Goal: Check status: Check status

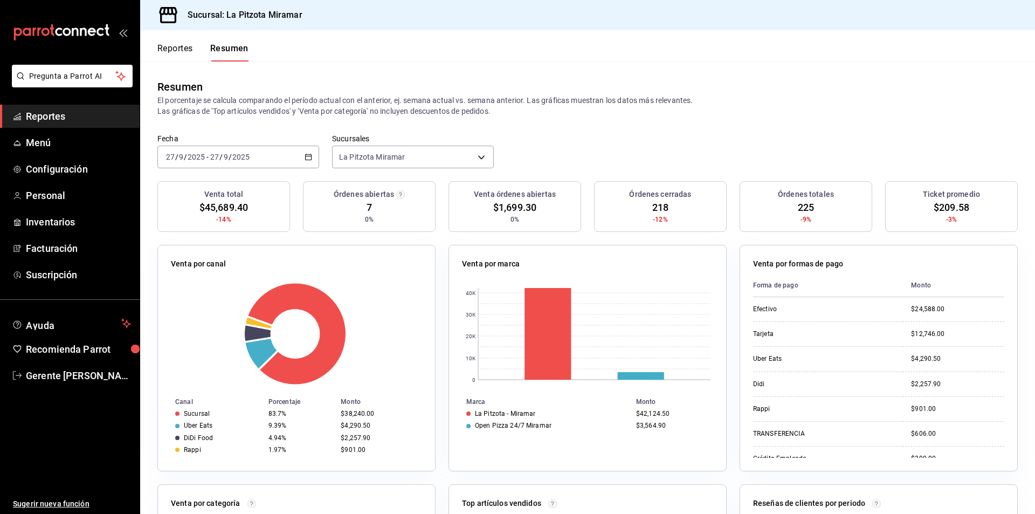
click at [302, 163] on div "[DATE] [DATE] - [DATE] [DATE]" at bounding box center [238, 156] width 162 height 23
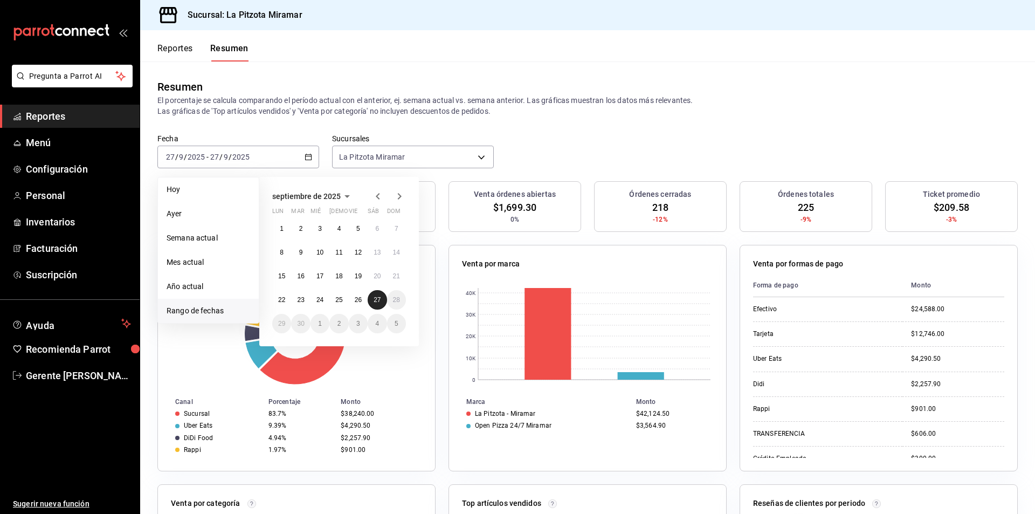
click at [377, 299] on abbr "27" at bounding box center [376, 300] width 7 height 8
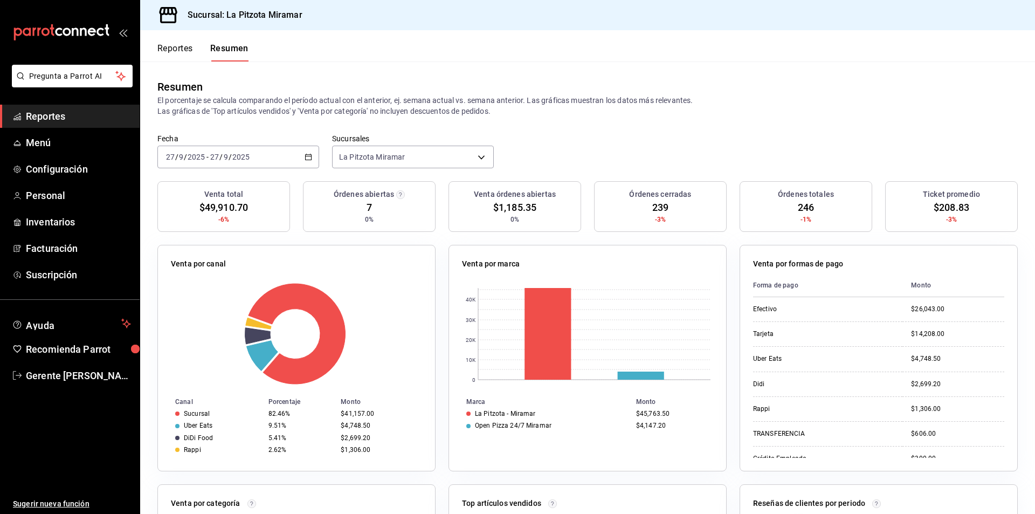
click at [315, 158] on div "[DATE] [DATE] - [DATE] [DATE]" at bounding box center [238, 156] width 162 height 23
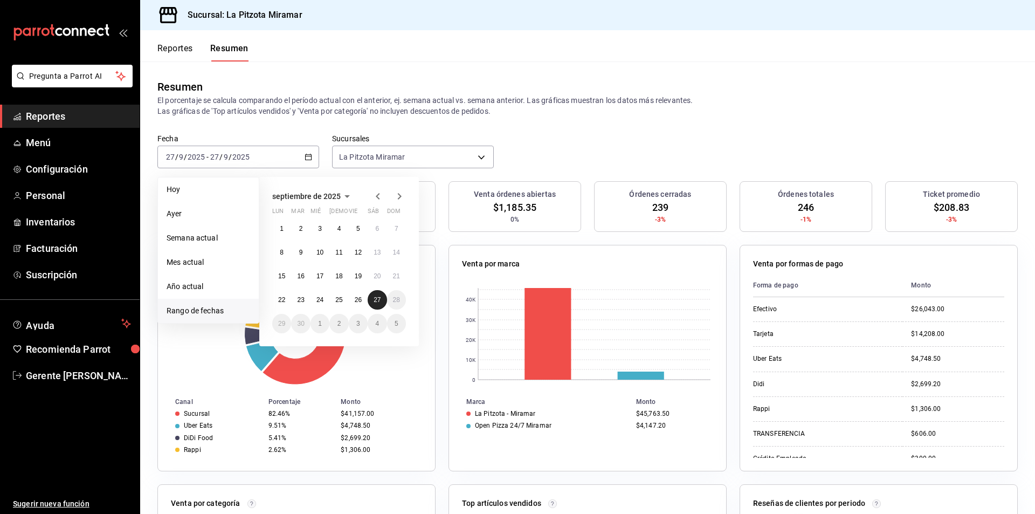
click at [380, 303] on abbr "27" at bounding box center [376, 300] width 7 height 8
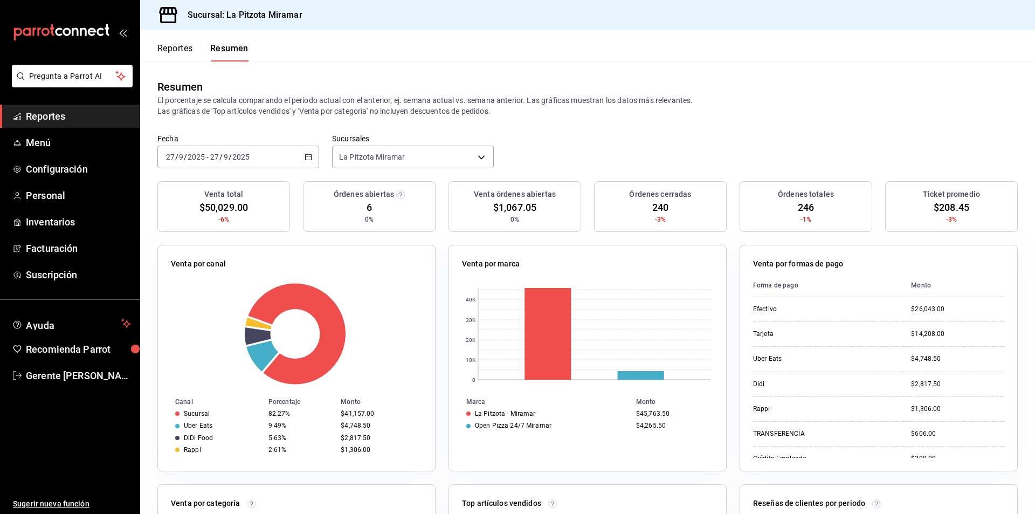
click at [314, 156] on div "[DATE] [DATE] - [DATE] [DATE]" at bounding box center [238, 156] width 162 height 23
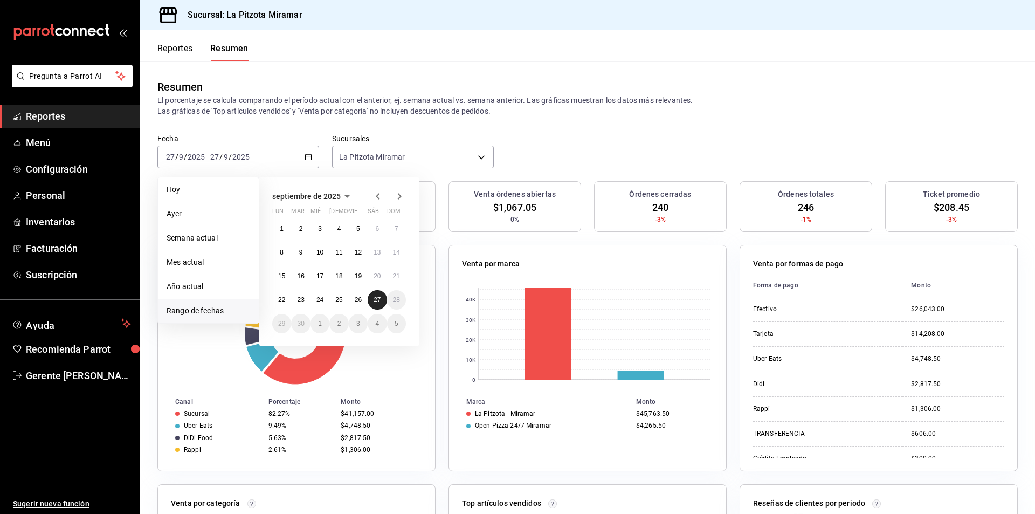
click at [377, 304] on button "27" at bounding box center [377, 299] width 19 height 19
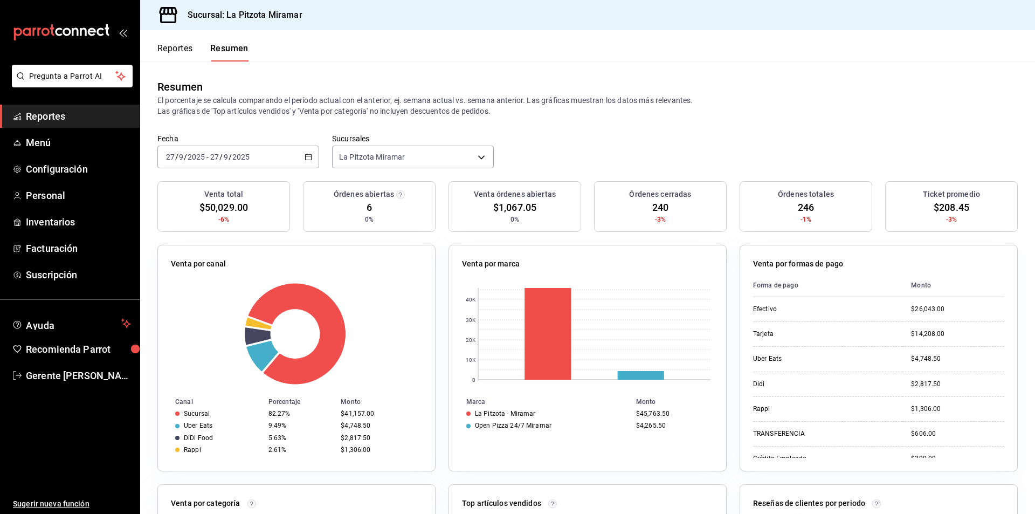
click at [304, 163] on div "[DATE] [DATE] - [DATE] [DATE]" at bounding box center [238, 156] width 162 height 23
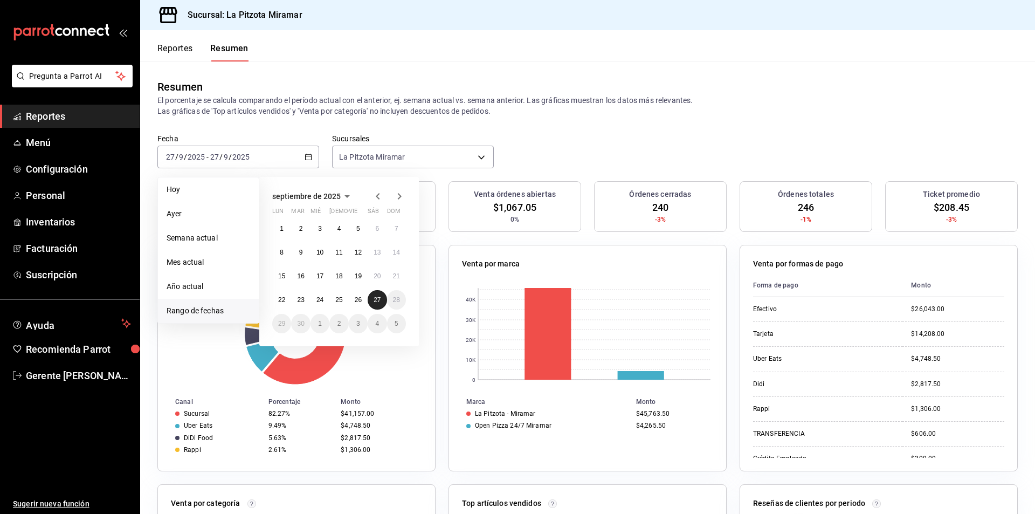
click at [383, 300] on button "27" at bounding box center [377, 299] width 19 height 19
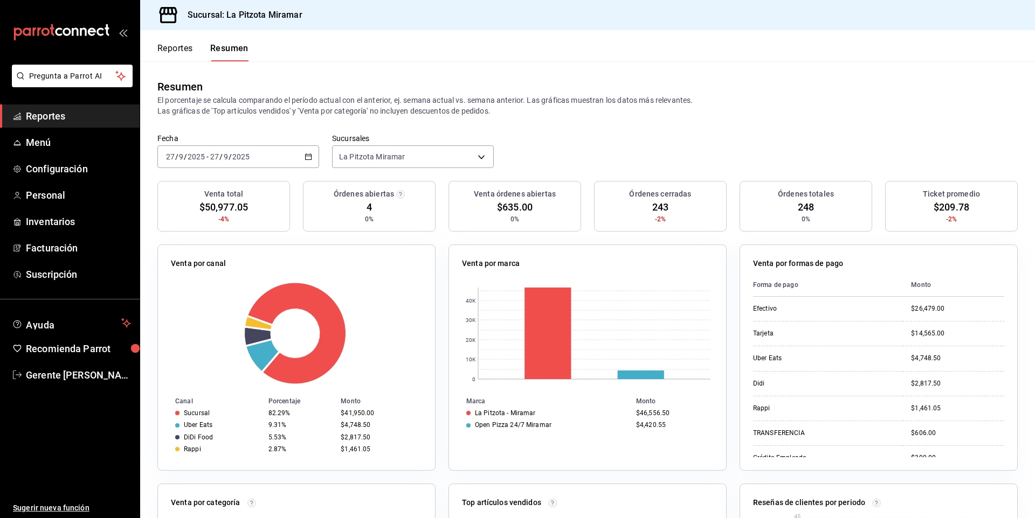
click at [309, 165] on div "[DATE] [DATE] - [DATE] [DATE]" at bounding box center [238, 156] width 162 height 23
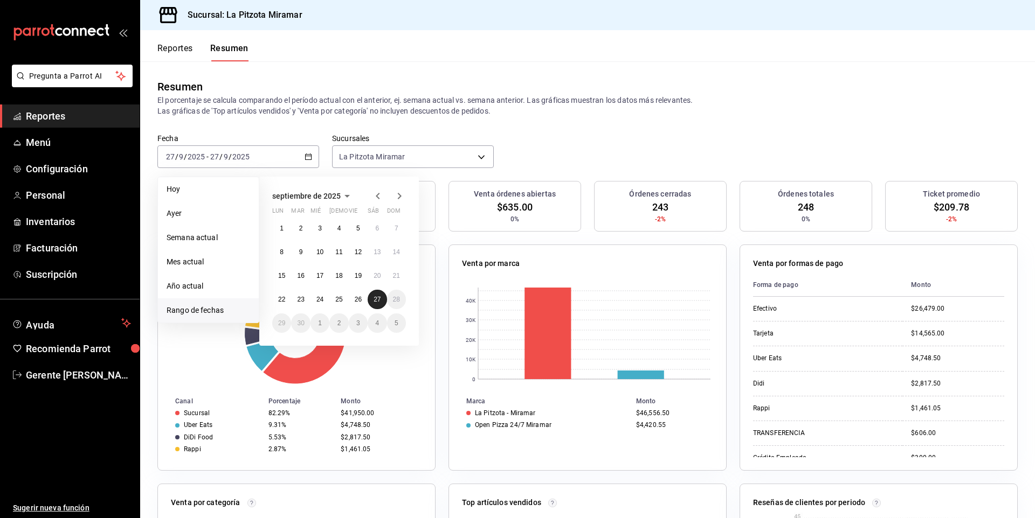
click at [373, 303] on button "27" at bounding box center [377, 299] width 19 height 19
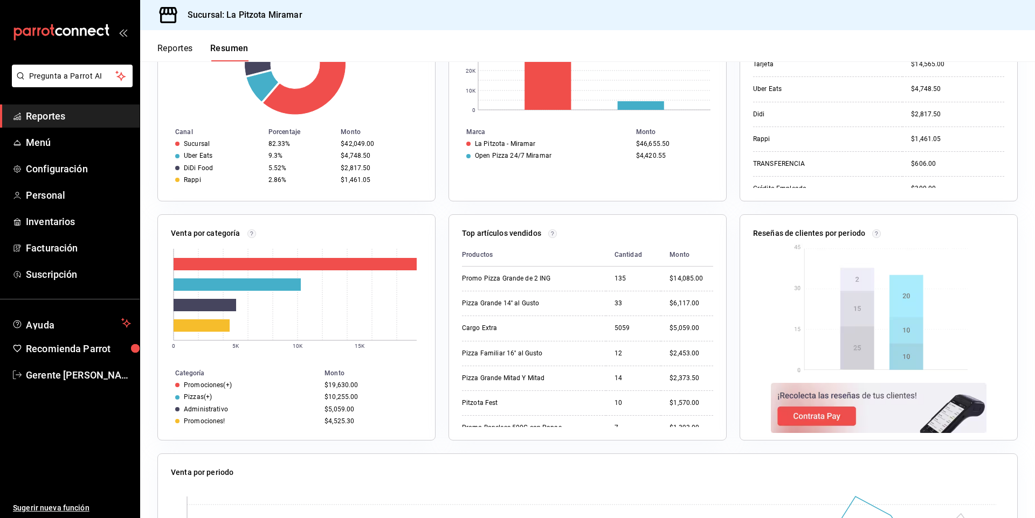
scroll to position [448, 0]
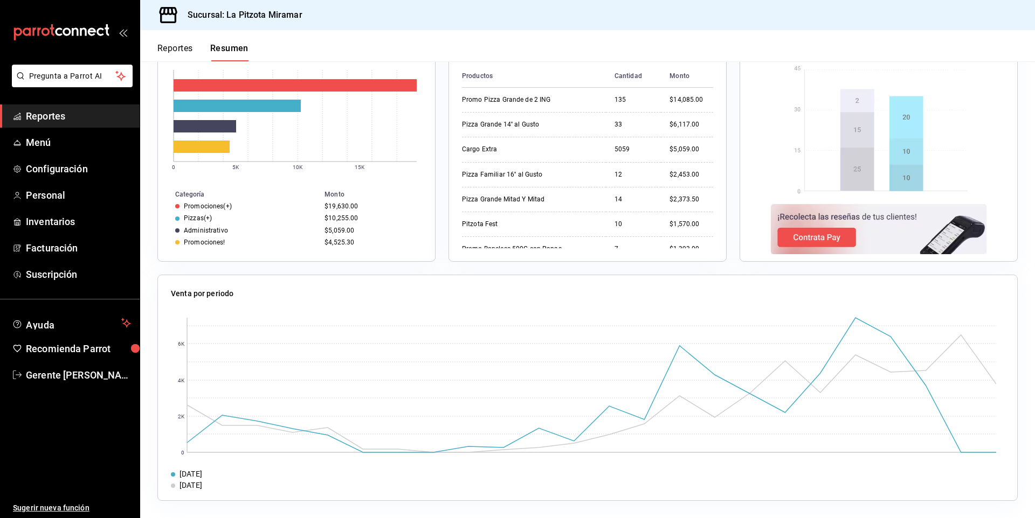
drag, startPoint x: 1034, startPoint y: 413, endPoint x: 695, endPoint y: 317, distance: 352.3
click at [695, 317] on rect at bounding box center [583, 385] width 825 height 145
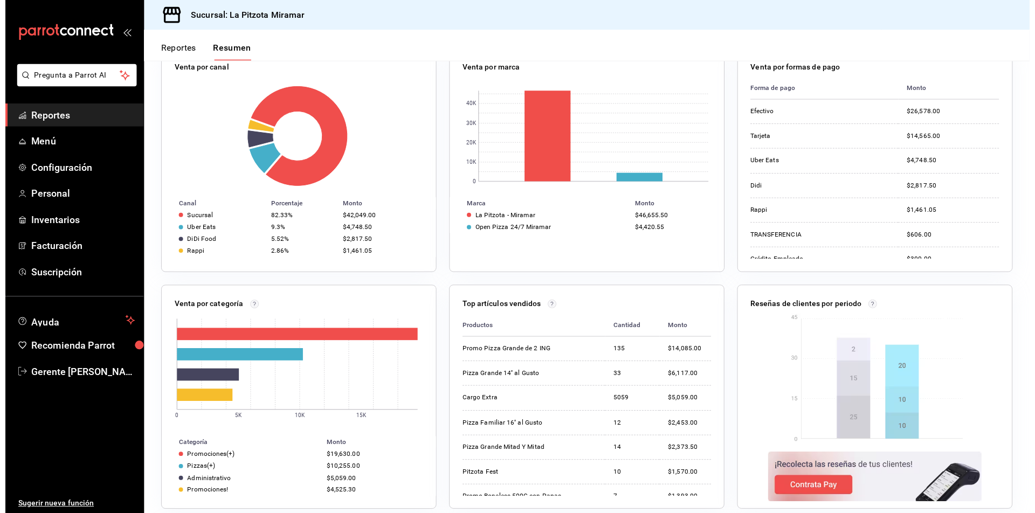
scroll to position [0, 0]
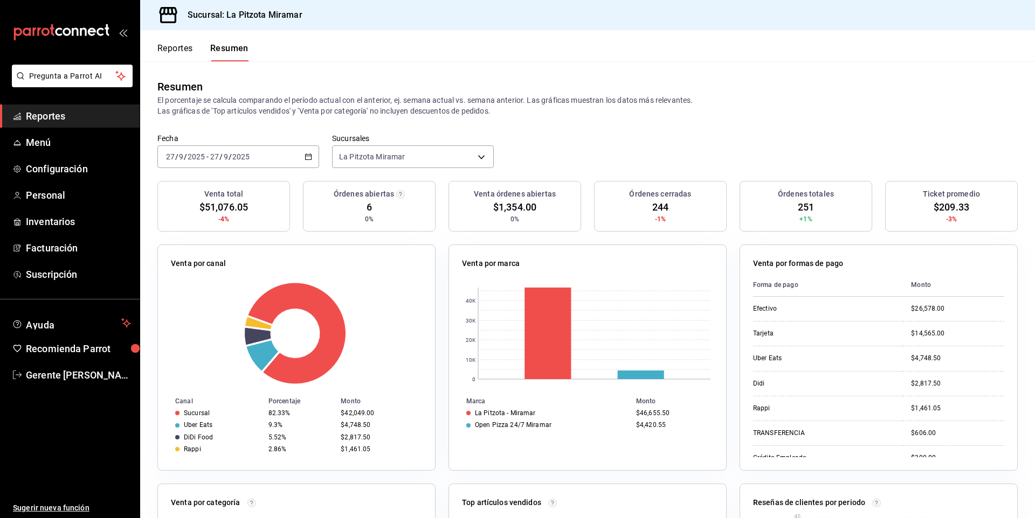
click at [306, 150] on div "[DATE] [DATE] - [DATE] [DATE]" at bounding box center [238, 156] width 162 height 23
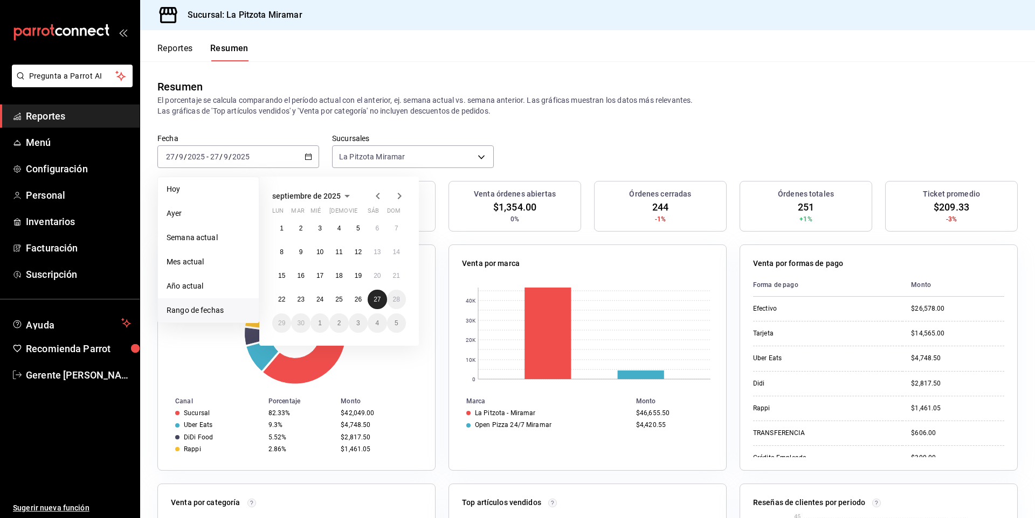
click at [371, 299] on button "27" at bounding box center [377, 299] width 19 height 19
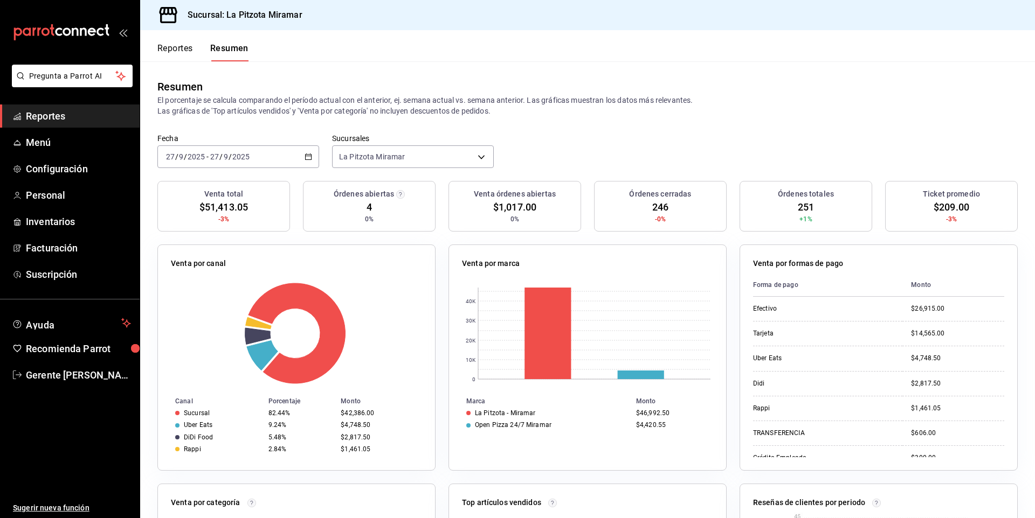
click at [308, 162] on div "[DATE] [DATE] - [DATE] [DATE]" at bounding box center [238, 156] width 162 height 23
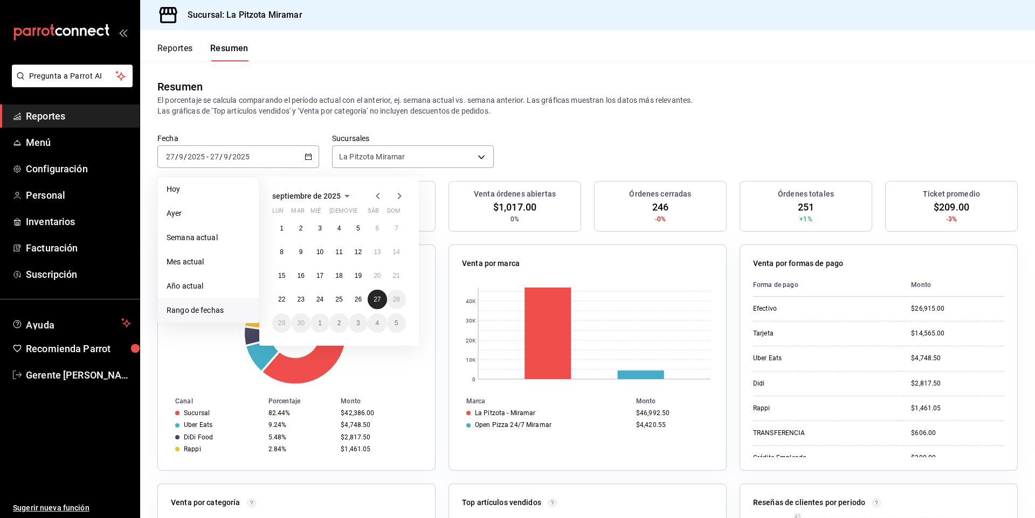
click at [381, 299] on button "27" at bounding box center [377, 299] width 19 height 19
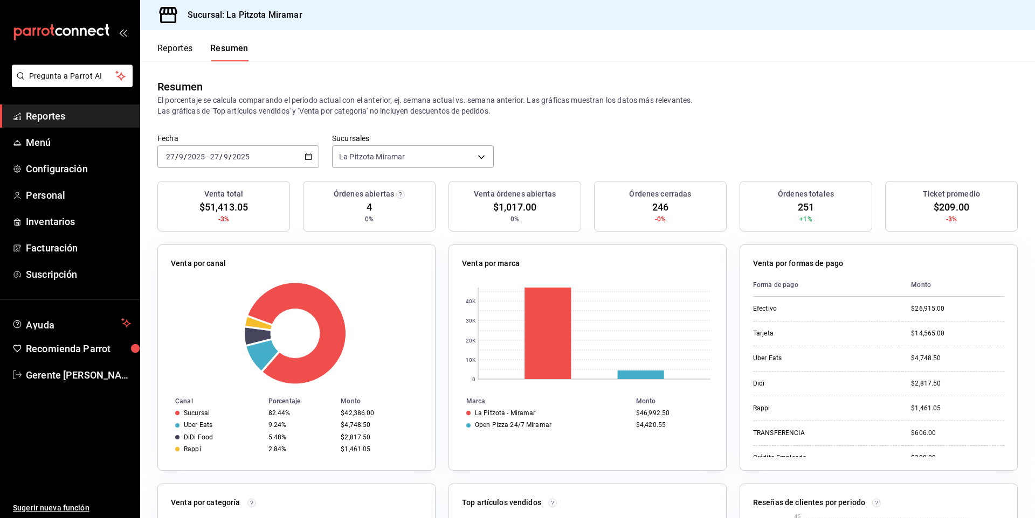
click at [314, 164] on div "[DATE] [DATE] - [DATE] [DATE]" at bounding box center [238, 156] width 162 height 23
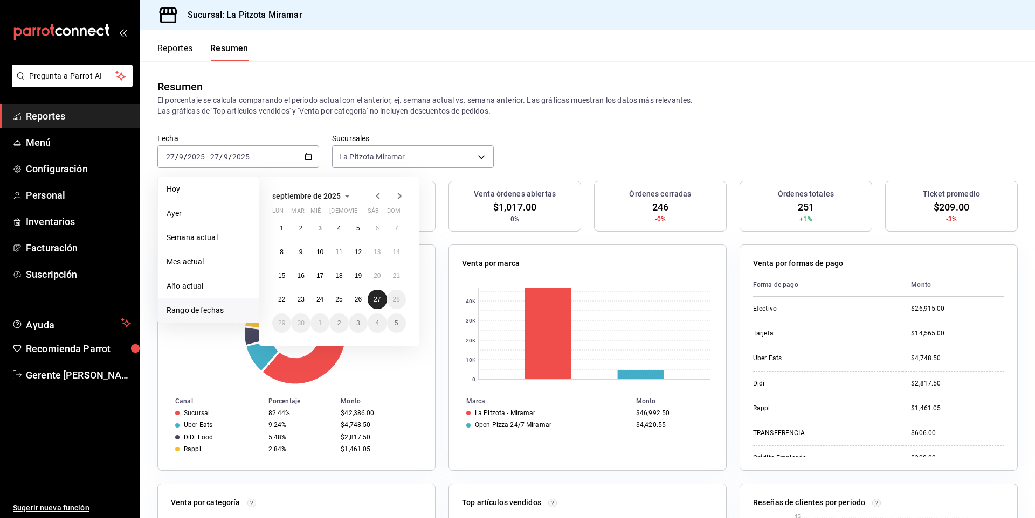
click at [372, 302] on button "27" at bounding box center [377, 299] width 19 height 19
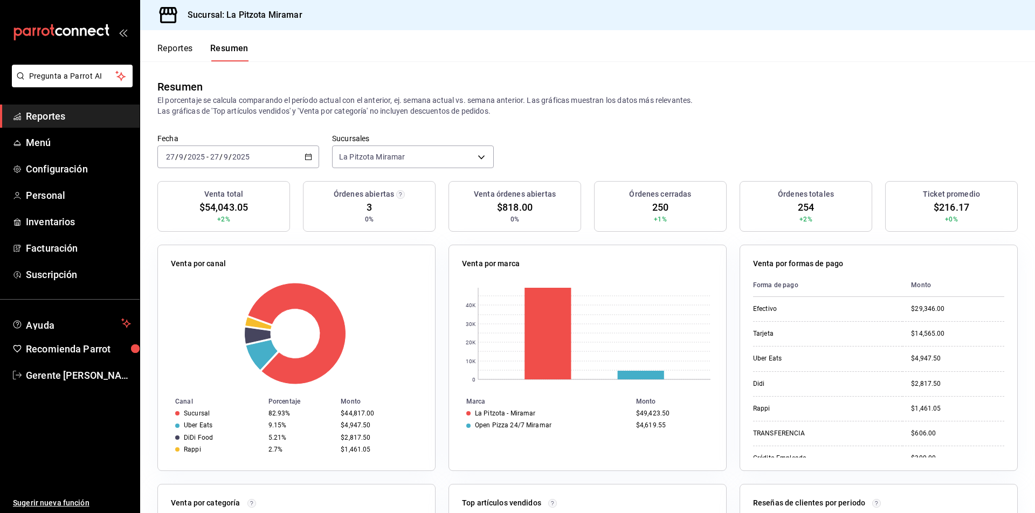
click at [309, 156] on \(Stroke\) "button" at bounding box center [309, 156] width 6 height 1
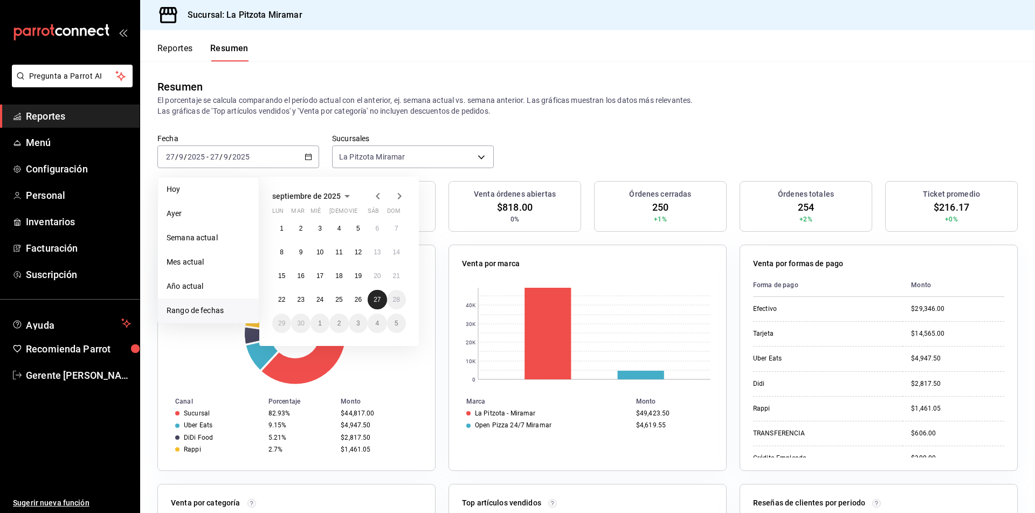
click at [374, 307] on button "27" at bounding box center [377, 299] width 19 height 19
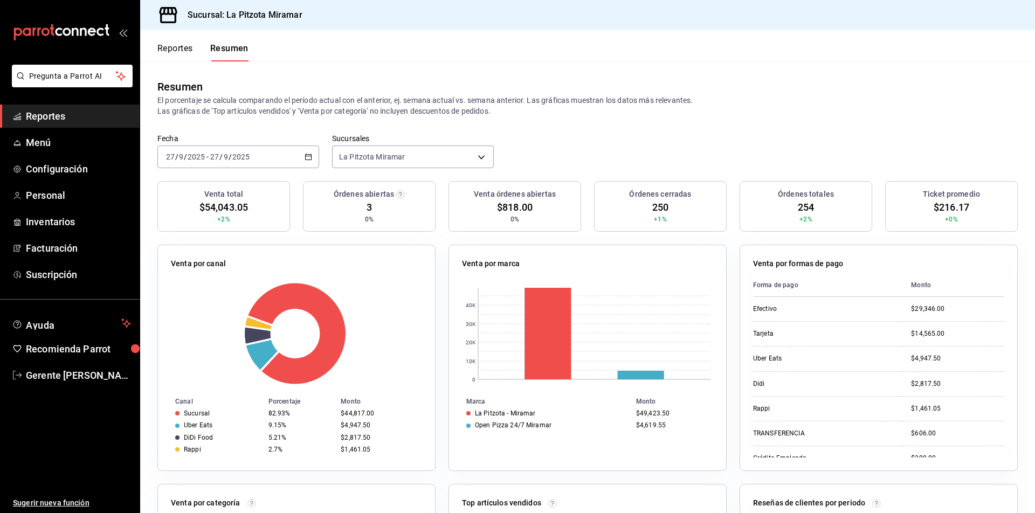
click at [305, 153] on div "[DATE] [DATE] - [DATE] [DATE]" at bounding box center [238, 156] width 162 height 23
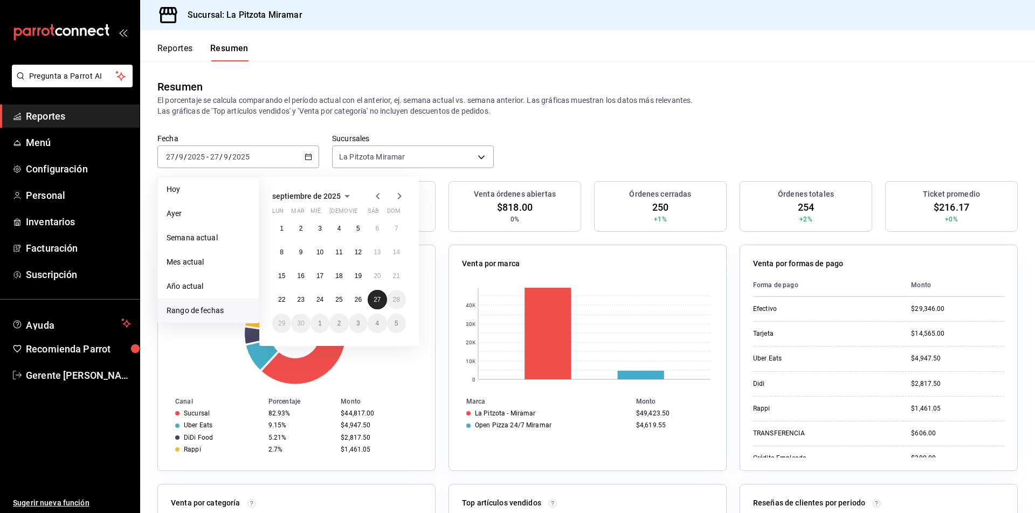
click at [380, 300] on abbr "27" at bounding box center [376, 300] width 7 height 8
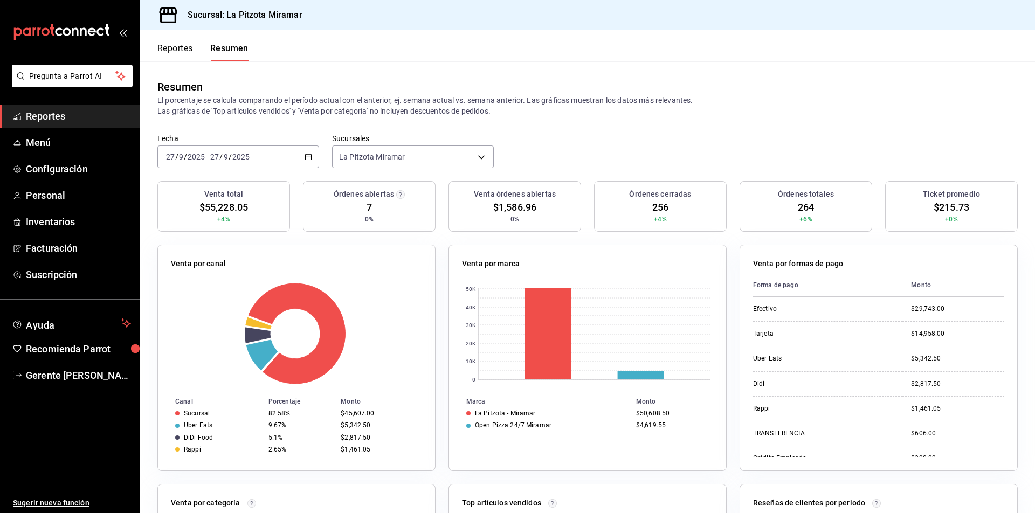
click at [304, 155] on icon "button" at bounding box center [308, 157] width 8 height 8
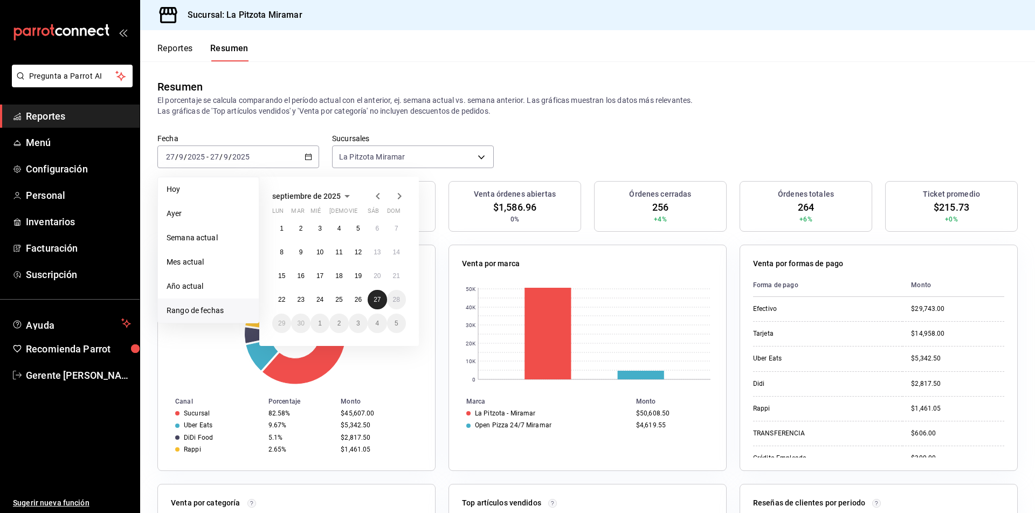
click at [378, 300] on abbr "27" at bounding box center [376, 300] width 7 height 8
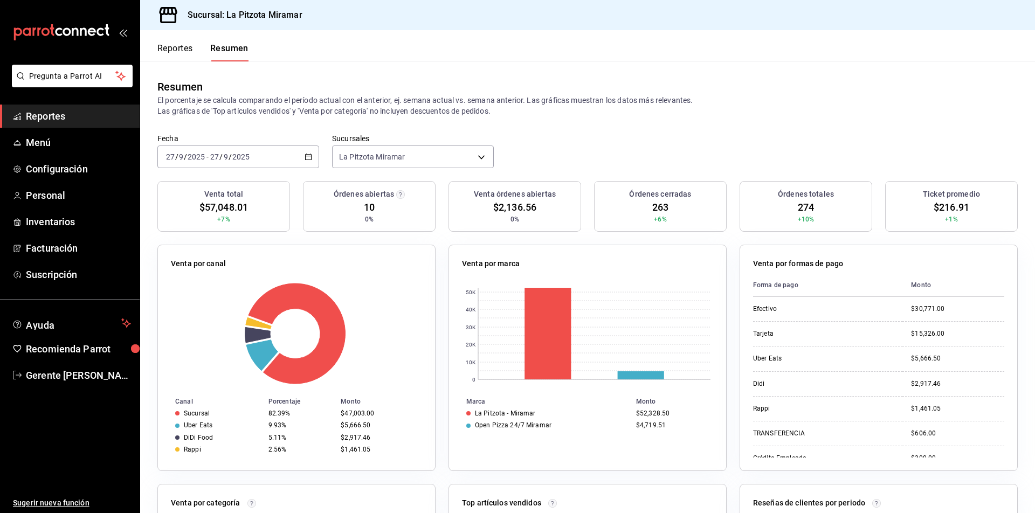
drag, startPoint x: 307, startPoint y: 159, endPoint x: 321, endPoint y: 154, distance: 14.5
click at [308, 158] on icon "button" at bounding box center [308, 157] width 8 height 8
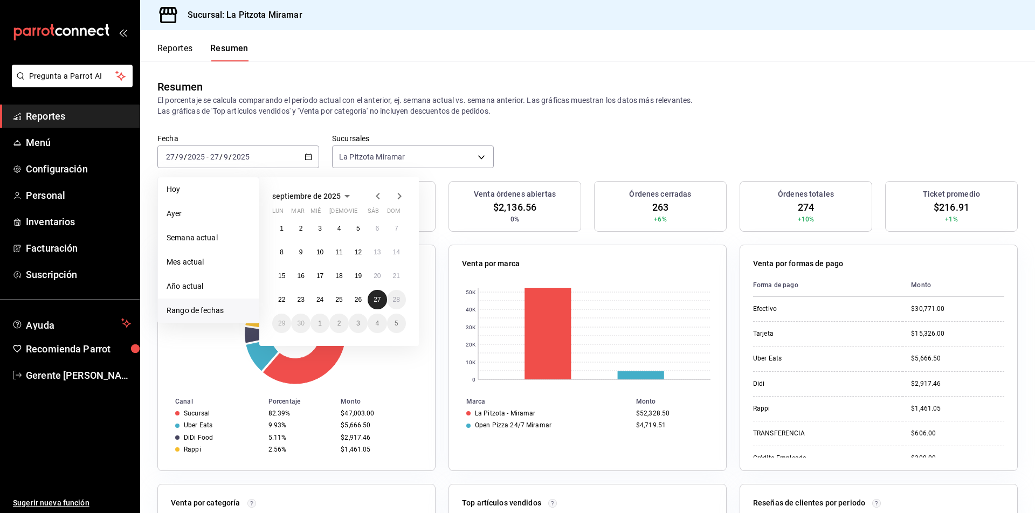
click at [374, 298] on abbr "27" at bounding box center [376, 300] width 7 height 8
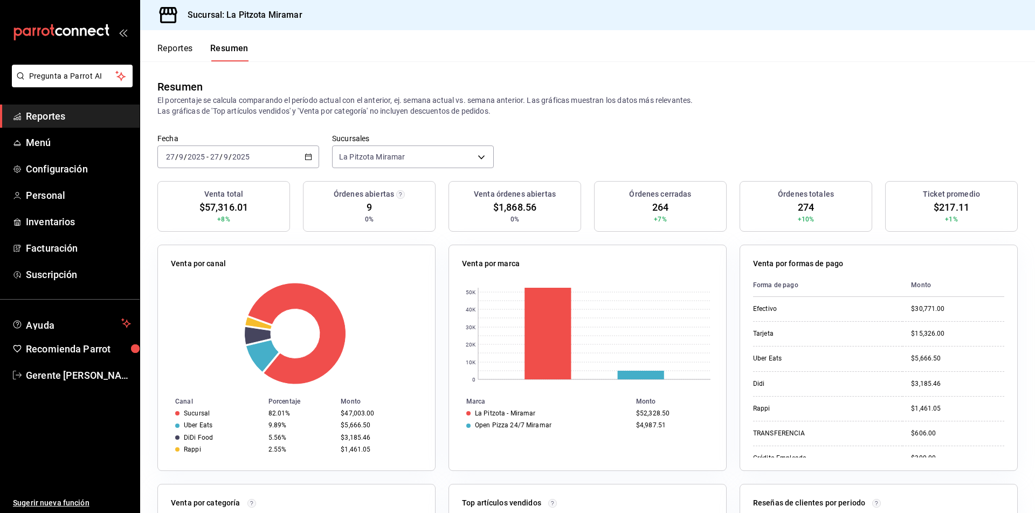
click at [303, 167] on div "[DATE] [DATE] - [DATE] [DATE]" at bounding box center [238, 156] width 162 height 23
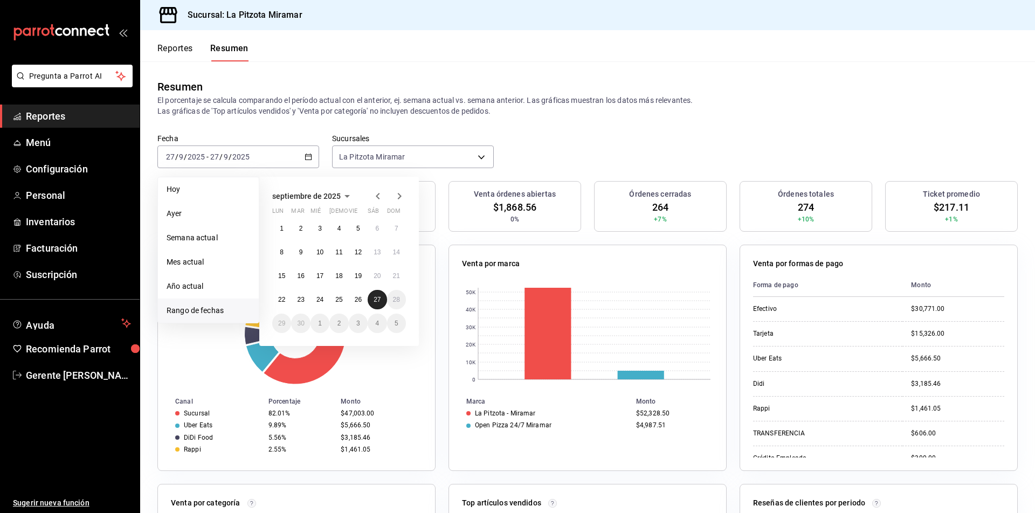
click at [378, 296] on abbr "27" at bounding box center [376, 300] width 7 height 8
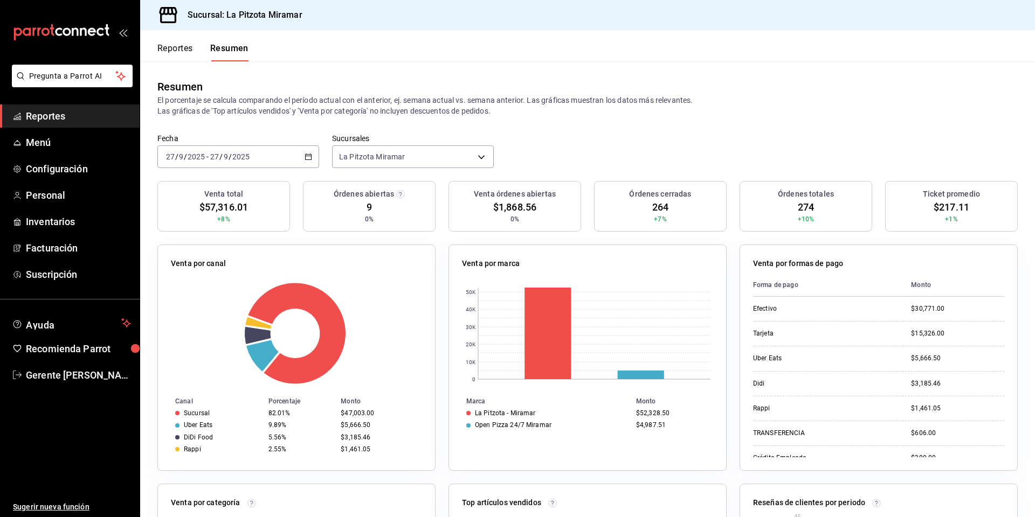
click at [306, 162] on div "[DATE] [DATE] - [DATE] [DATE]" at bounding box center [238, 156] width 162 height 23
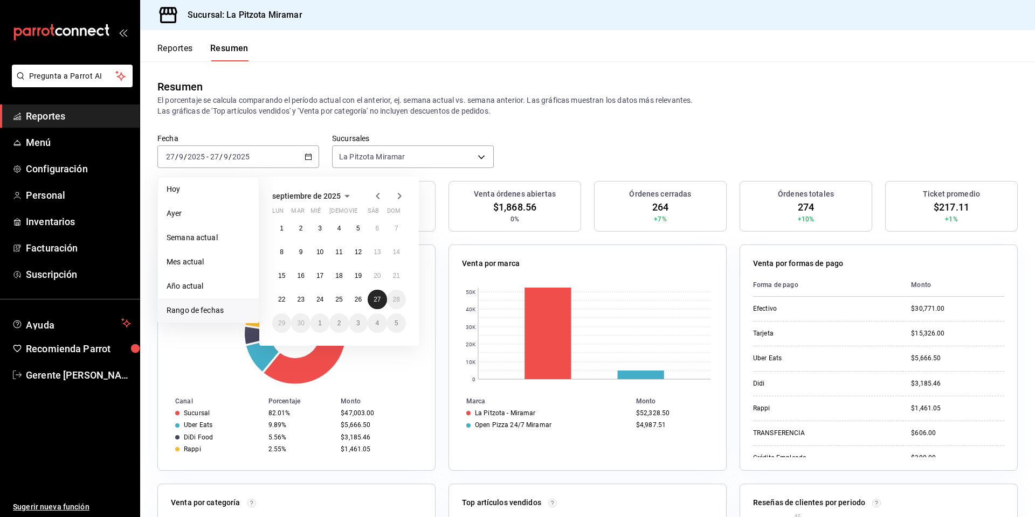
click at [379, 299] on abbr "27" at bounding box center [376, 300] width 7 height 8
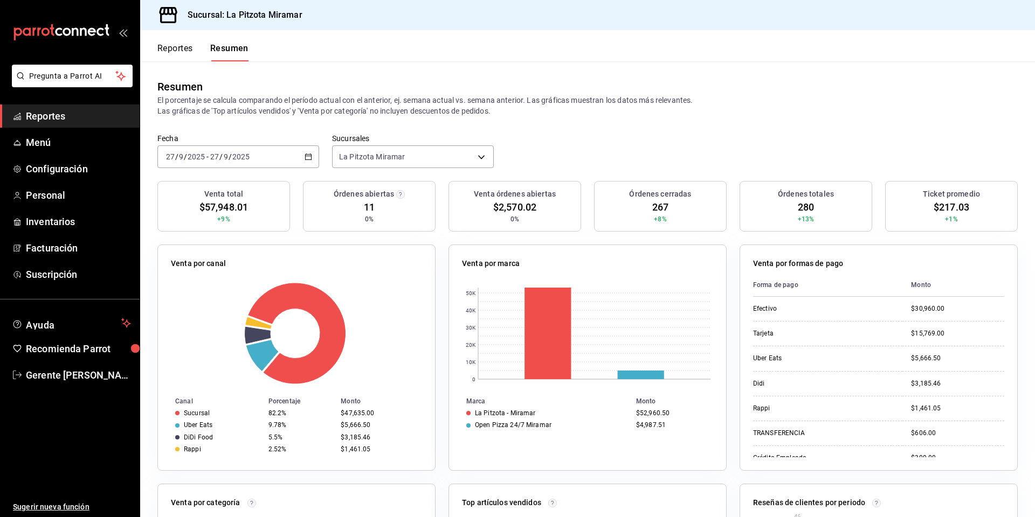
drag, startPoint x: 310, startPoint y: 156, endPoint x: 318, endPoint y: 154, distance: 8.5
click at [313, 156] on div "[DATE] [DATE] - [DATE] [DATE]" at bounding box center [238, 156] width 162 height 23
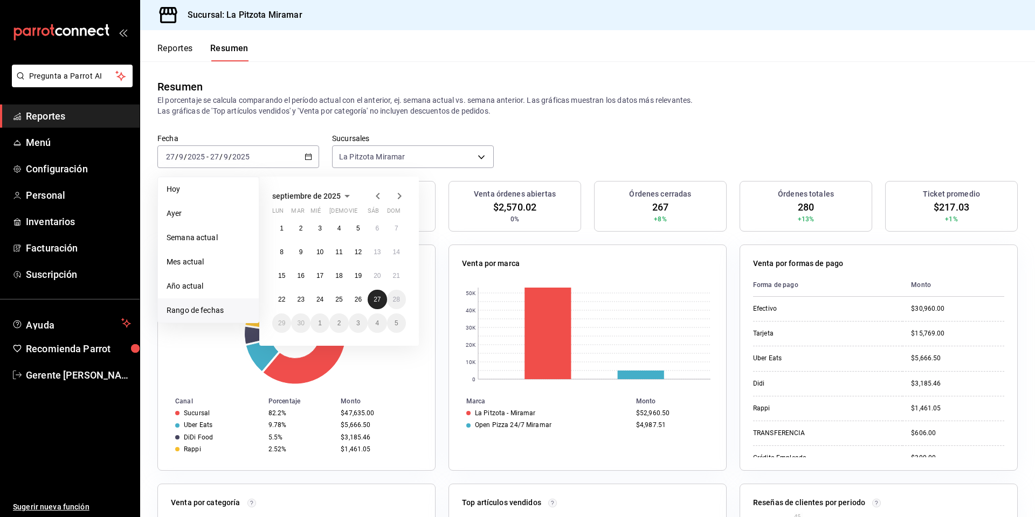
click at [377, 302] on abbr "27" at bounding box center [376, 300] width 7 height 8
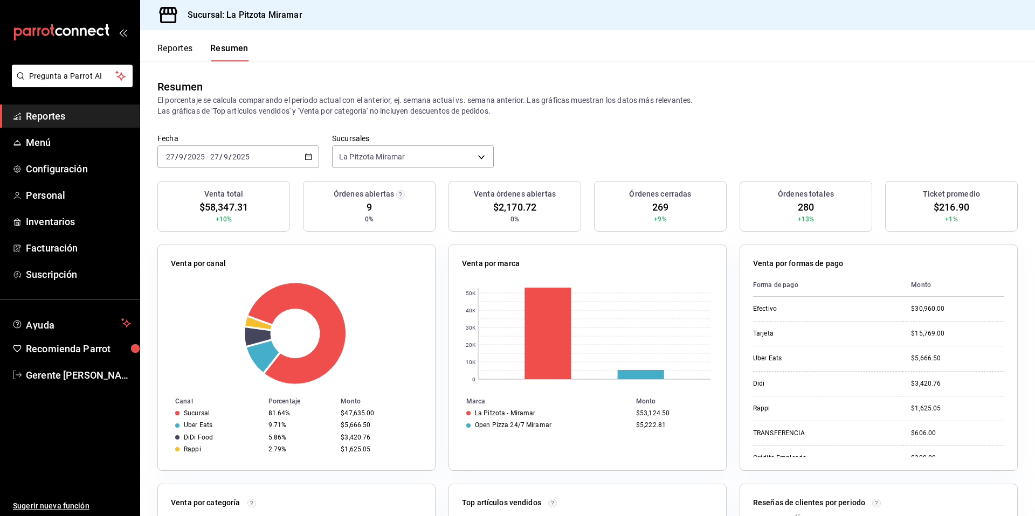
click at [299, 151] on div "[DATE] [DATE] - [DATE] [DATE]" at bounding box center [238, 156] width 162 height 23
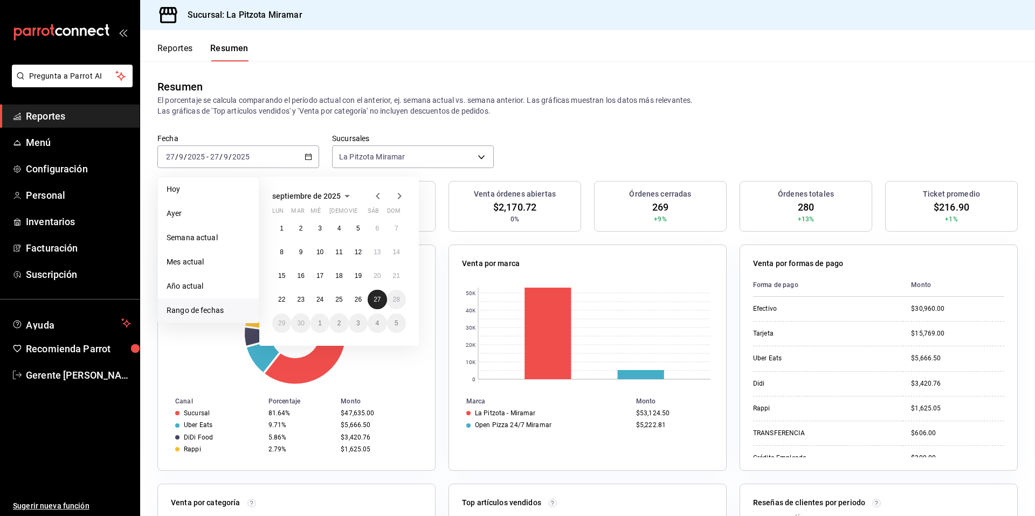
click at [369, 302] on button "27" at bounding box center [377, 299] width 19 height 19
click at [370, 302] on button "27" at bounding box center [377, 299] width 19 height 19
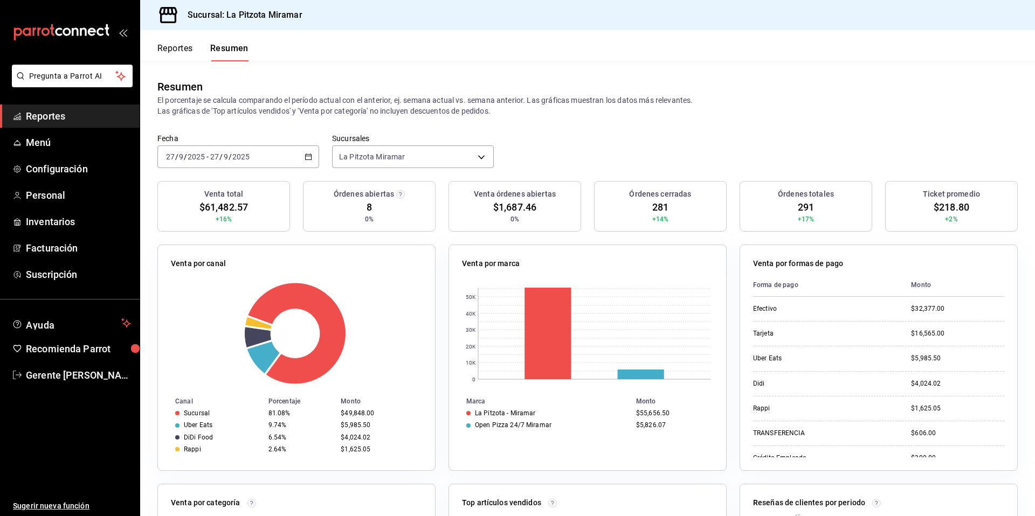
click at [312, 162] on div "[DATE] [DATE] - [DATE] [DATE]" at bounding box center [238, 156] width 162 height 23
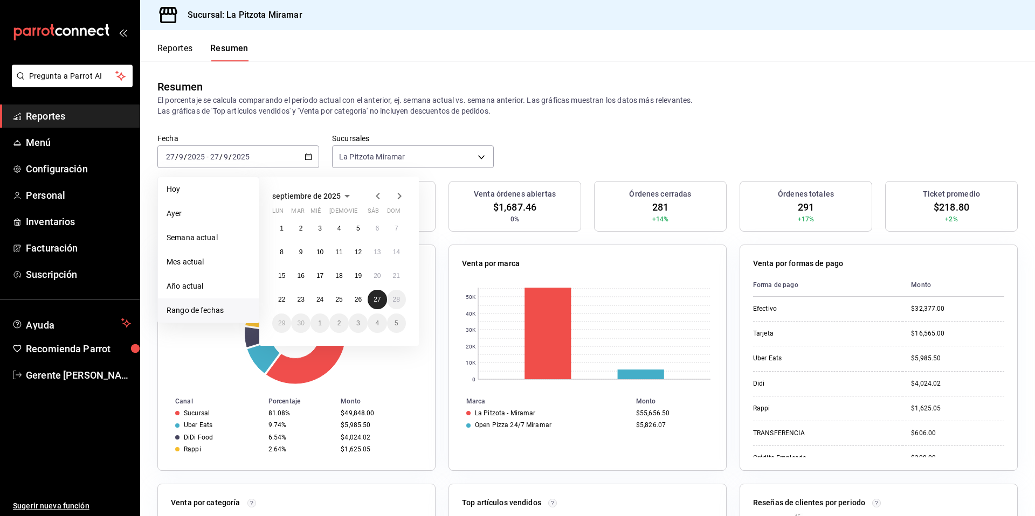
click at [371, 305] on button "27" at bounding box center [377, 299] width 19 height 19
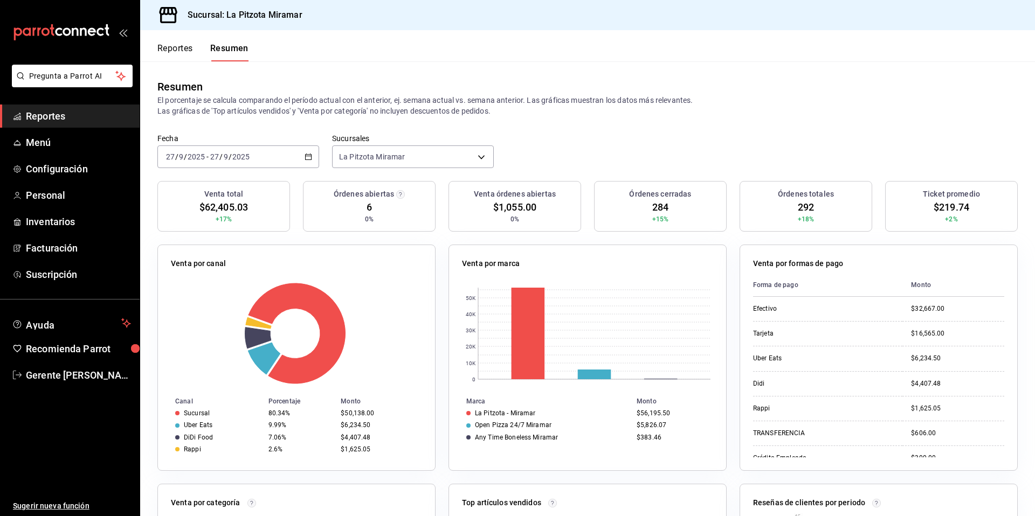
click at [309, 156] on \(Stroke\) "button" at bounding box center [309, 156] width 6 height 1
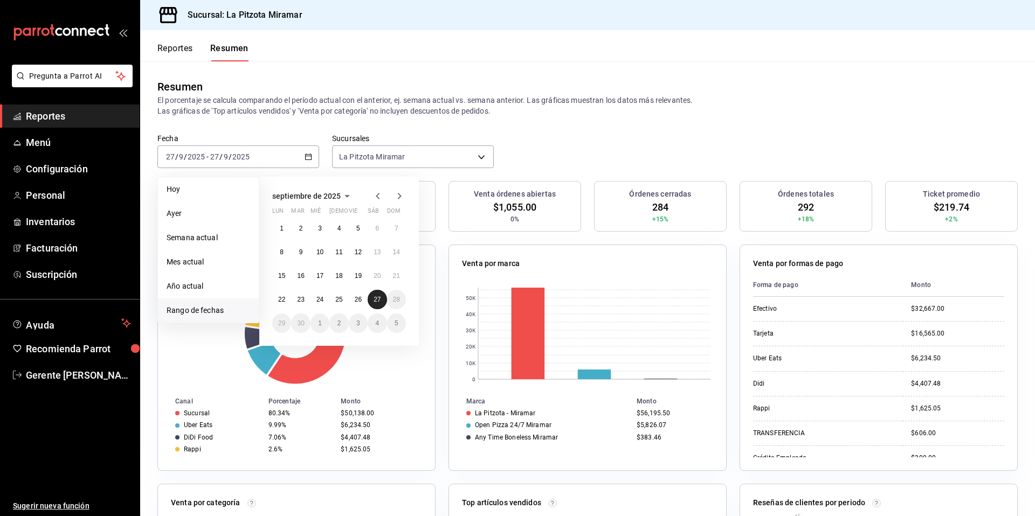
click at [378, 290] on button "27" at bounding box center [377, 299] width 19 height 19
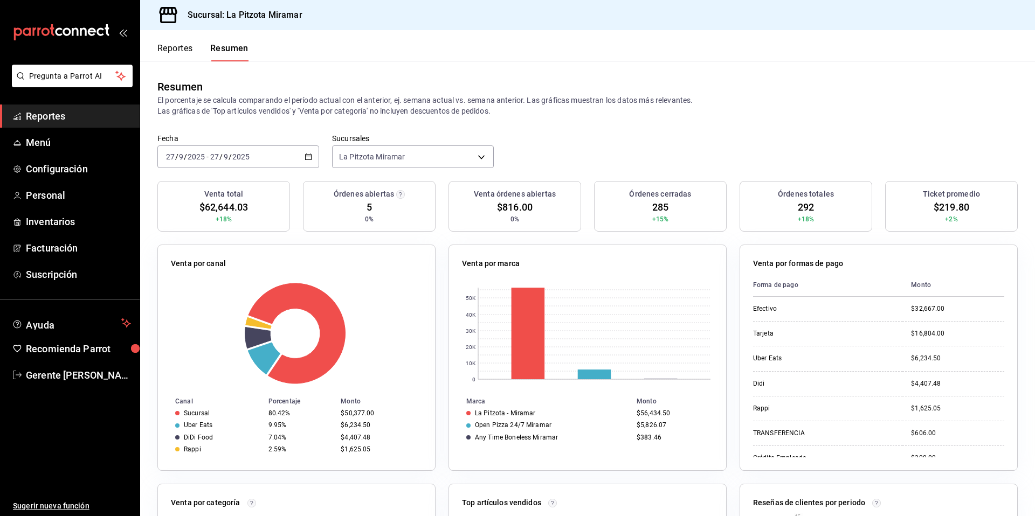
scroll to position [54, 0]
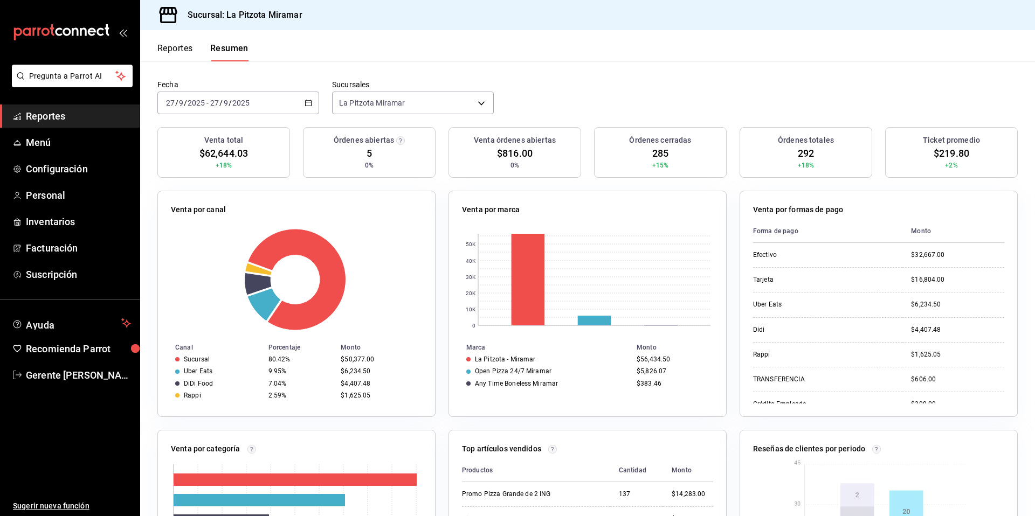
click at [304, 105] on icon "button" at bounding box center [308, 103] width 8 height 8
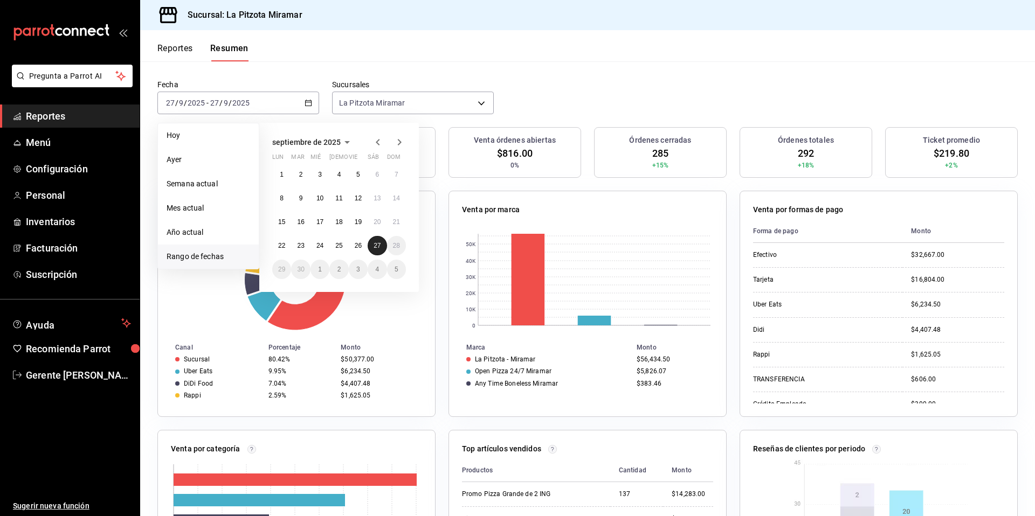
click at [378, 248] on abbr "27" at bounding box center [376, 246] width 7 height 8
